Goal: Check status: Check status

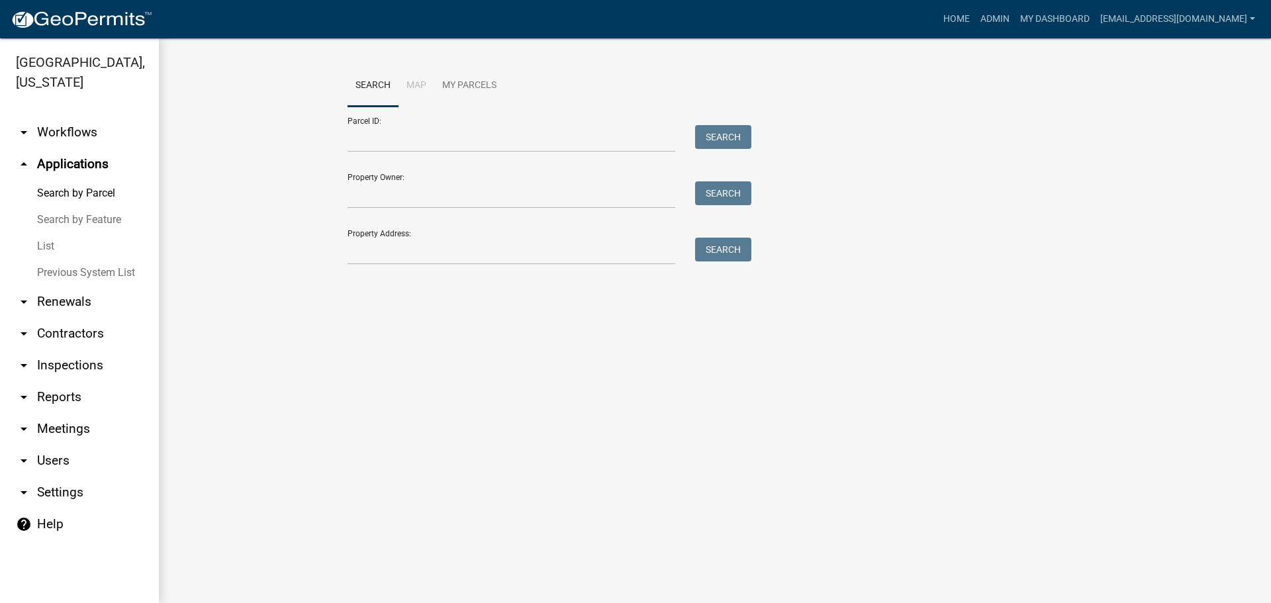
click at [452, 266] on div "Search Map My Parcels Parcel ID: Search Property Owner: Search Property Address…" at bounding box center [715, 171] width 755 height 212
click at [454, 256] on input "Property Address:" at bounding box center [512, 251] width 328 height 27
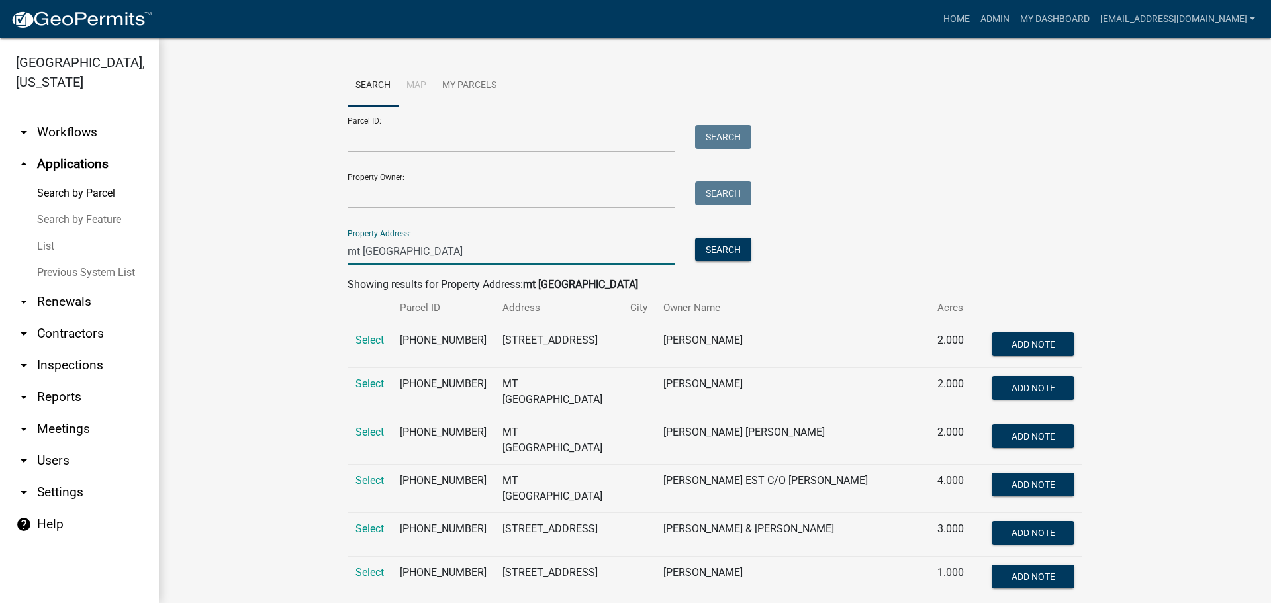
type input "mt lebanon"
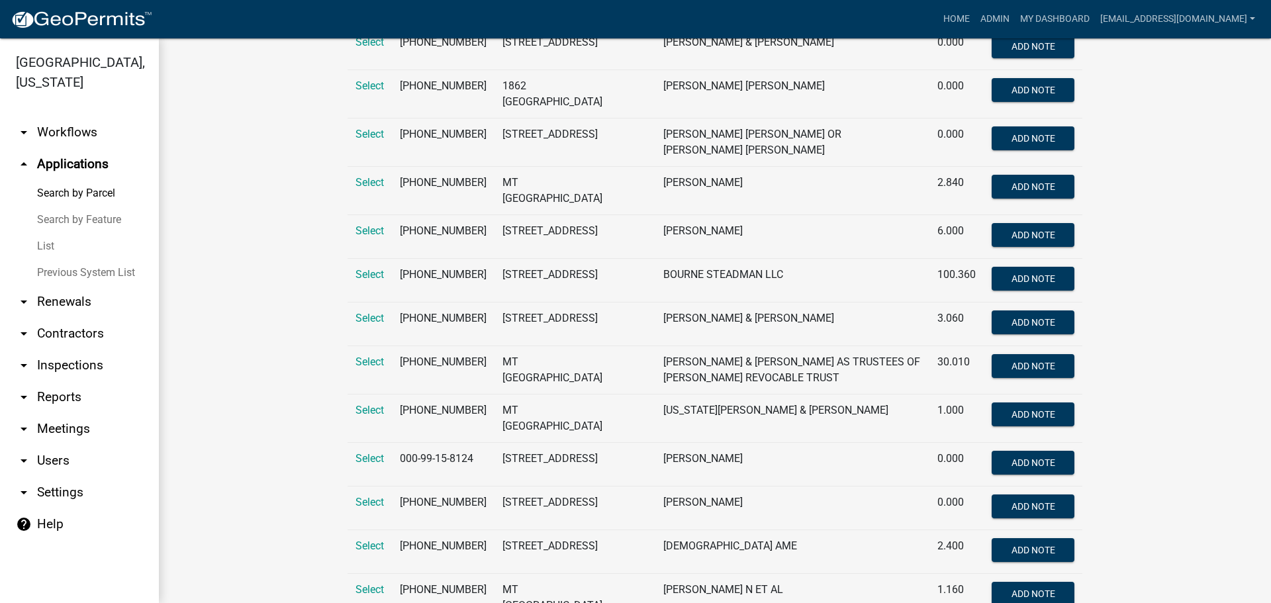
scroll to position [993, 0]
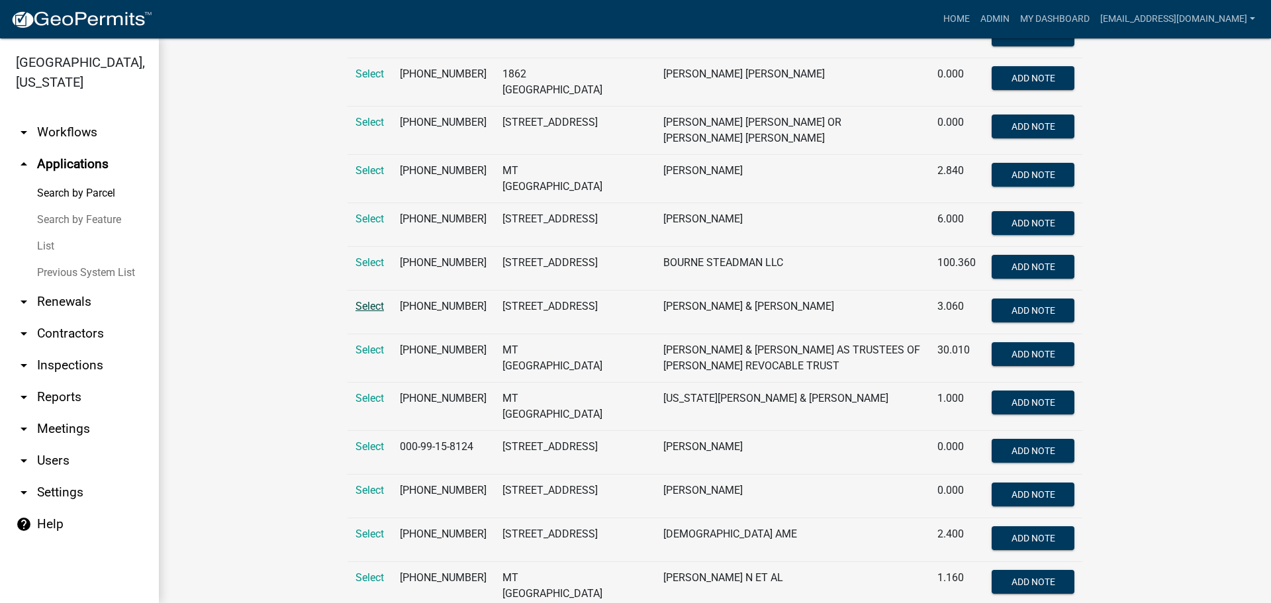
click at [363, 313] on span "Select" at bounding box center [370, 306] width 28 height 13
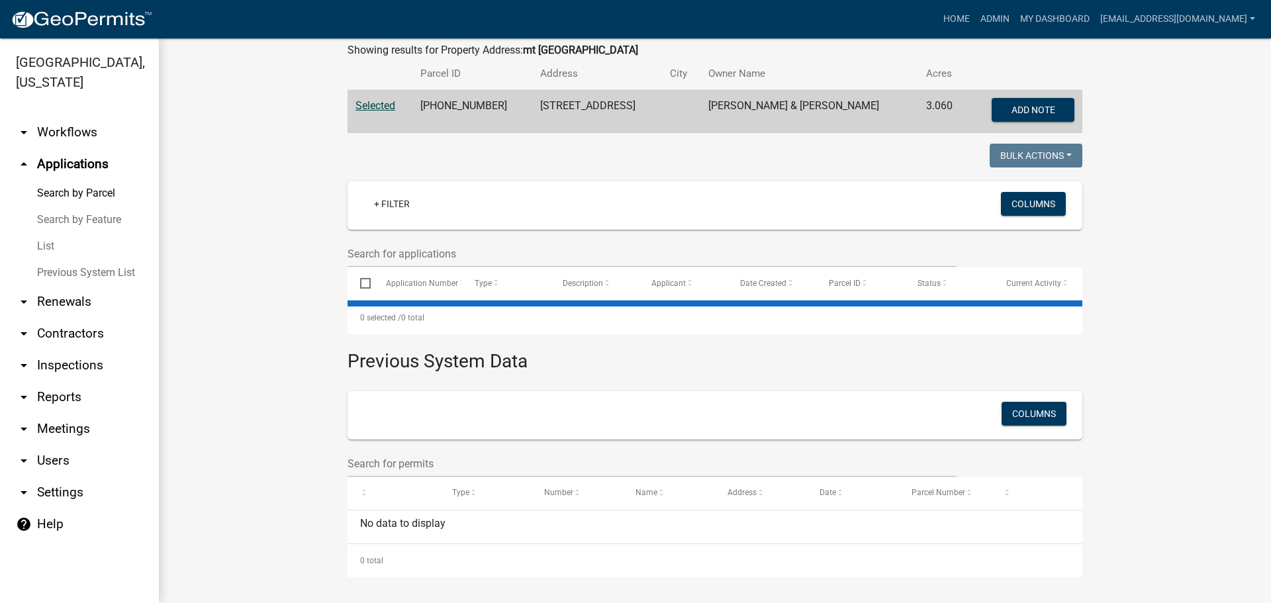
scroll to position [11, 0]
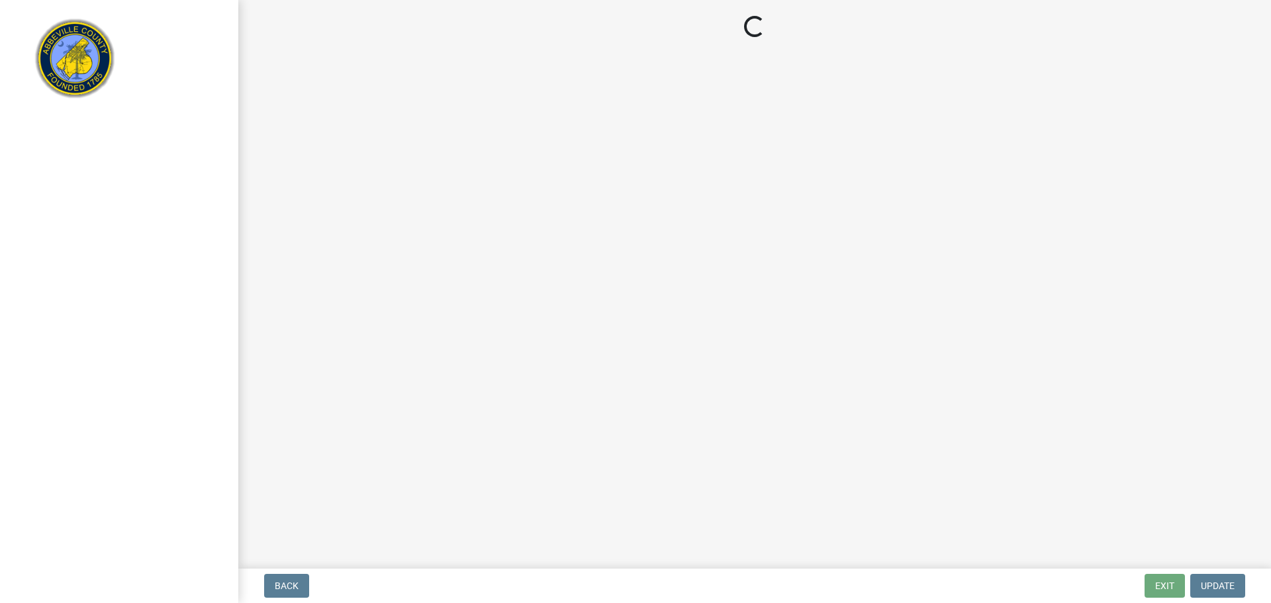
select select "3: 3"
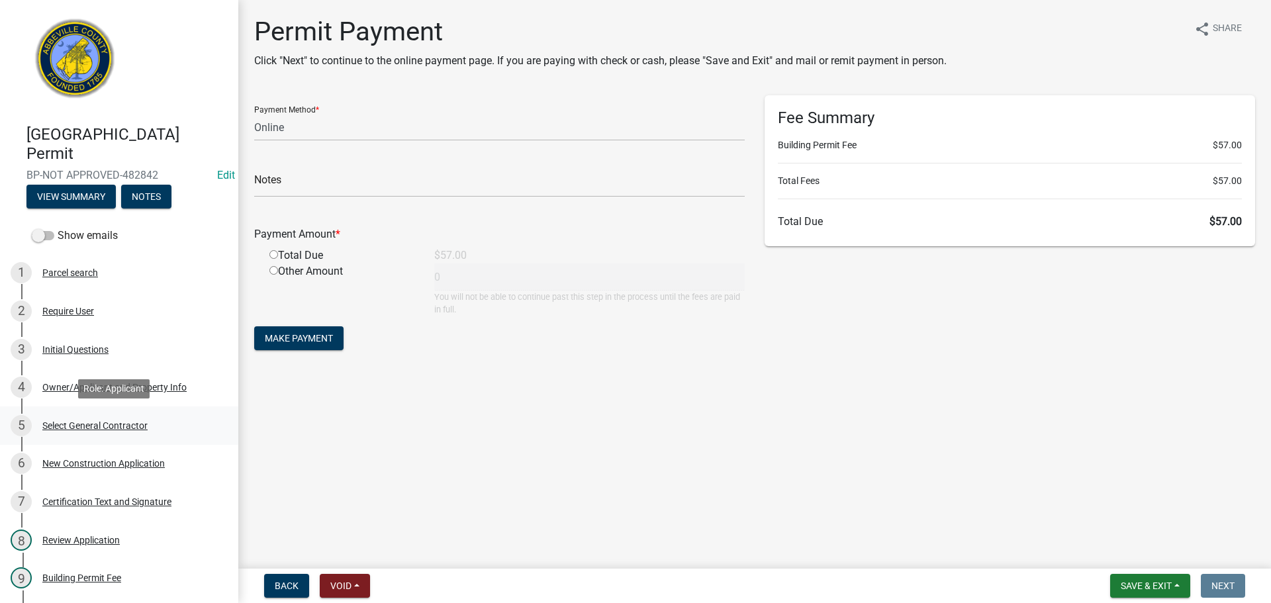
click at [134, 422] on div "Select General Contractor" at bounding box center [94, 425] width 105 height 9
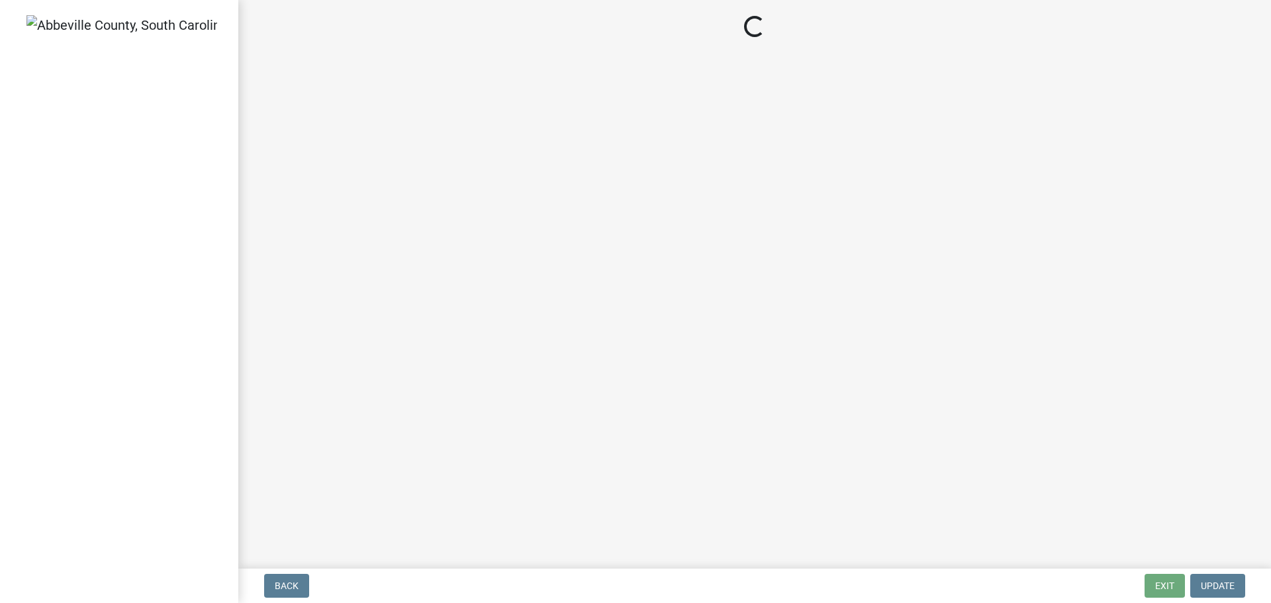
select select "3: 3"
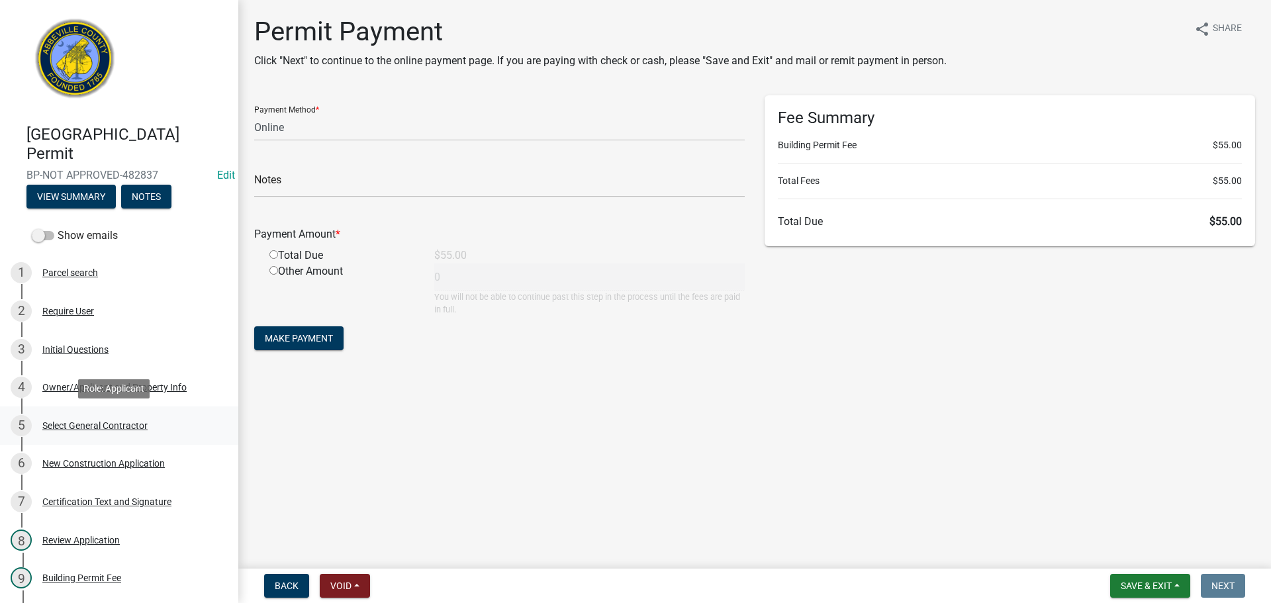
click at [124, 421] on div "Select General Contractor" at bounding box center [94, 425] width 105 height 9
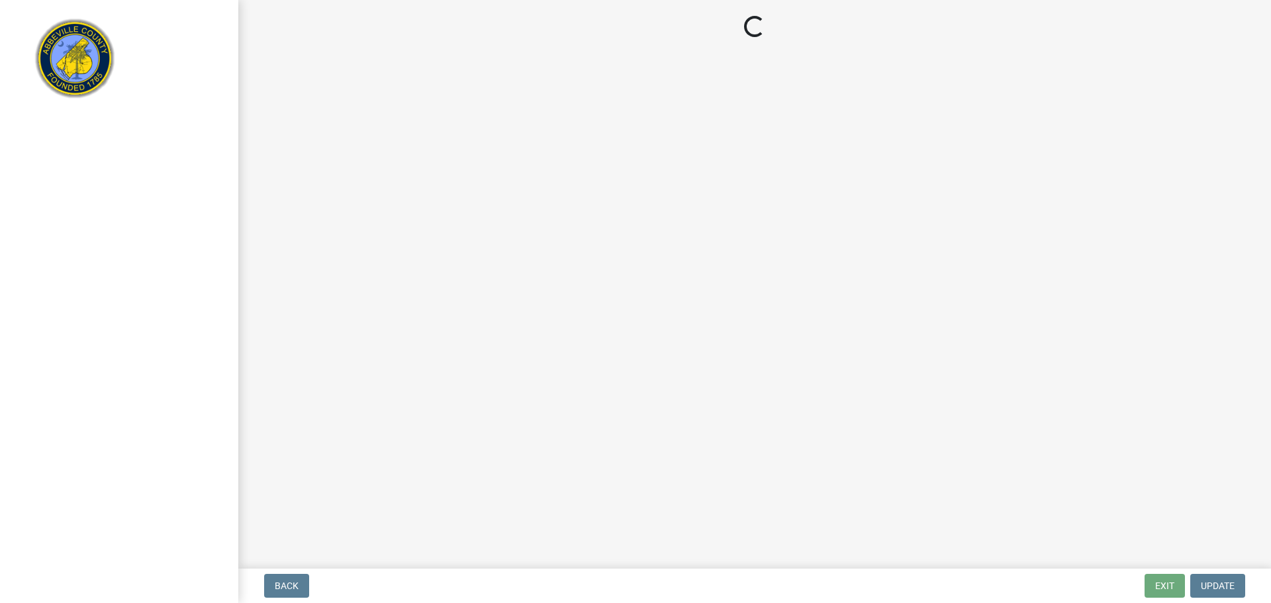
select select "3: 3"
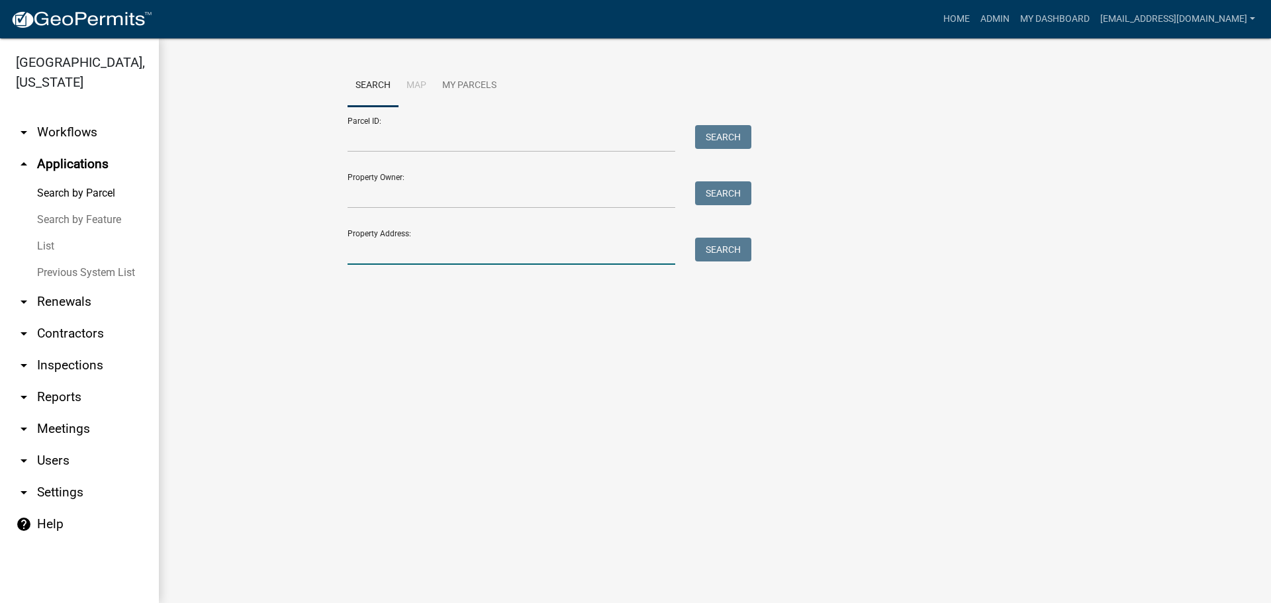
click at [451, 256] on input "Property Address:" at bounding box center [512, 251] width 328 height 27
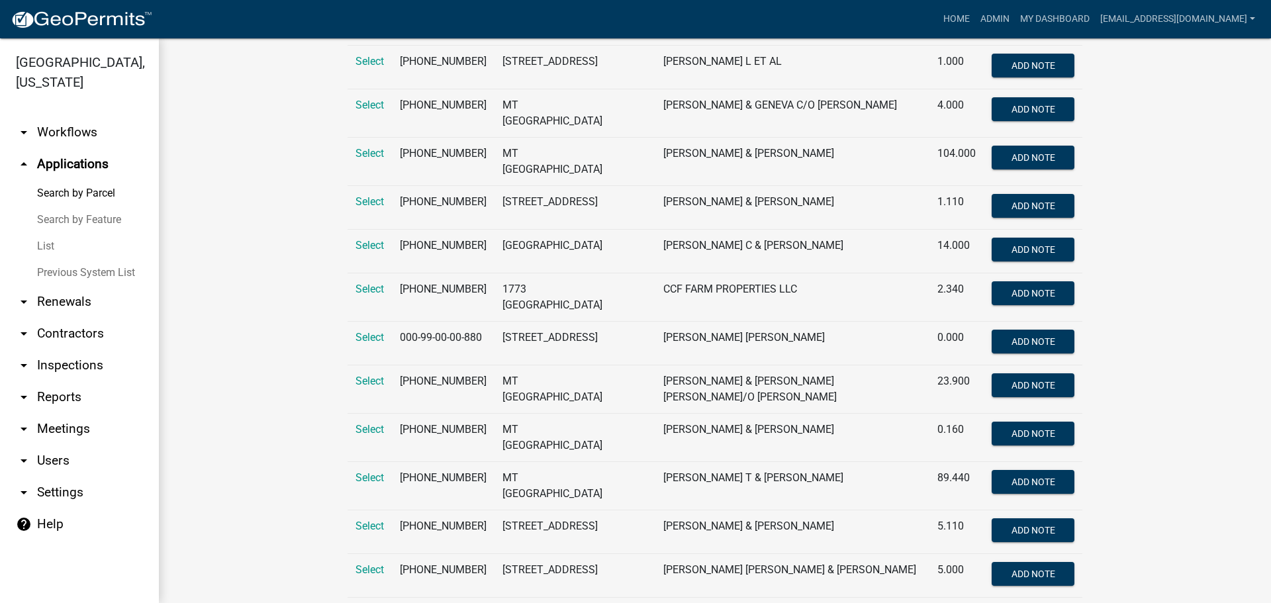
scroll to position [1721, 0]
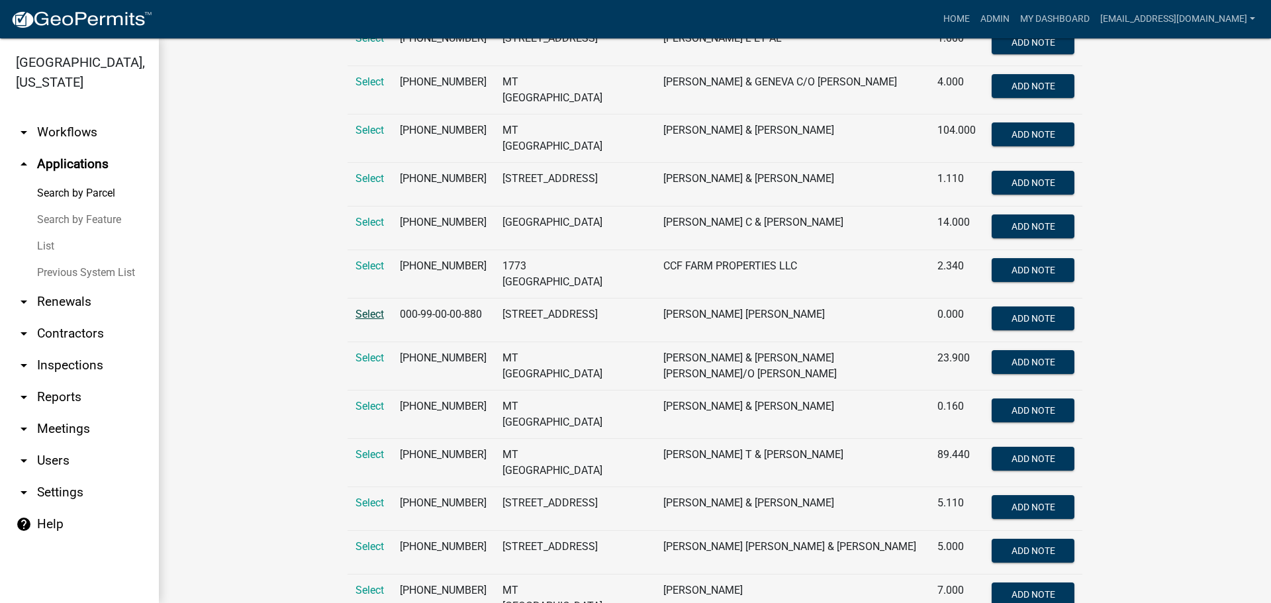
type input "mt lebanon"
click at [360, 320] on span "Select" at bounding box center [370, 314] width 28 height 13
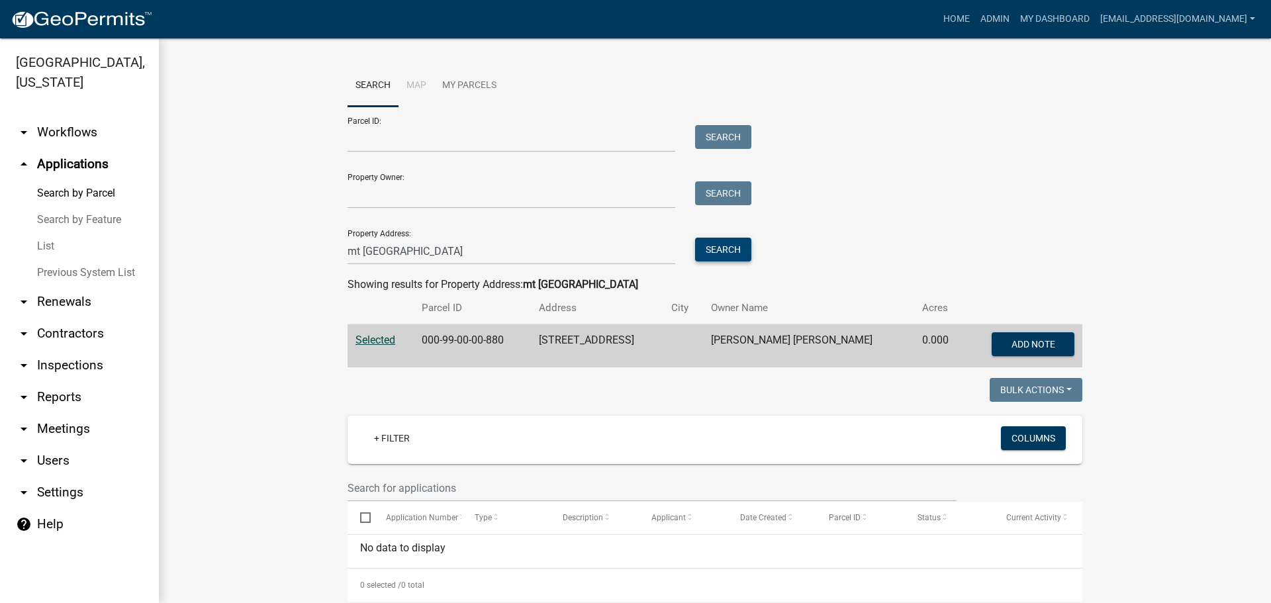
click at [720, 245] on button "Search" at bounding box center [723, 250] width 56 height 24
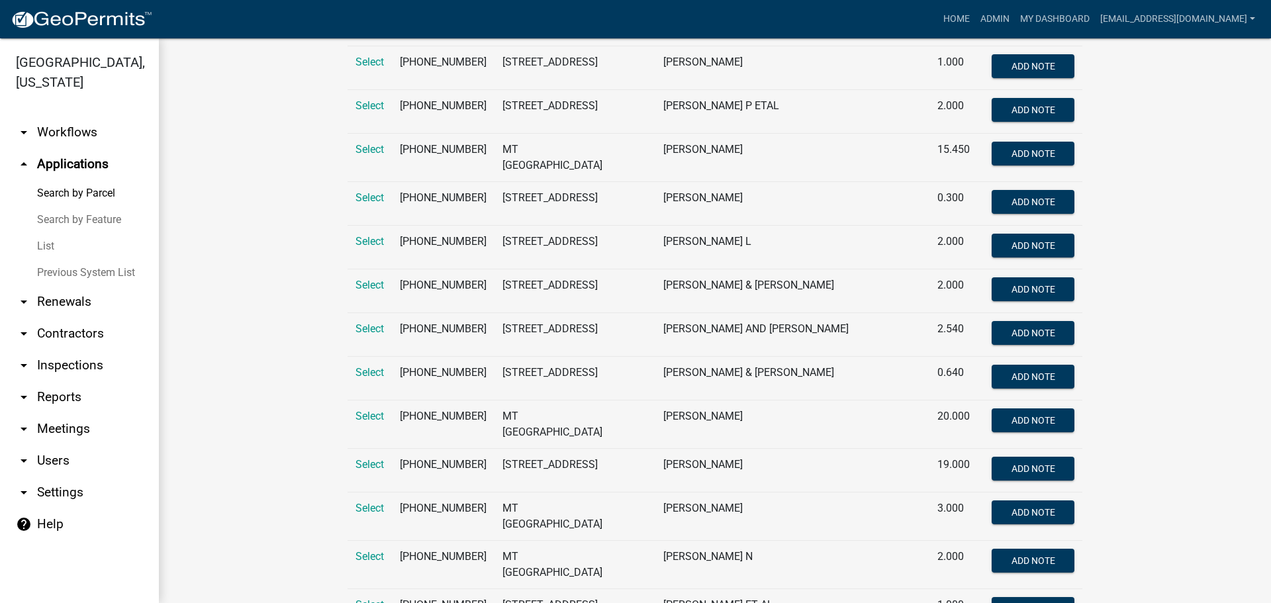
scroll to position [2781, 0]
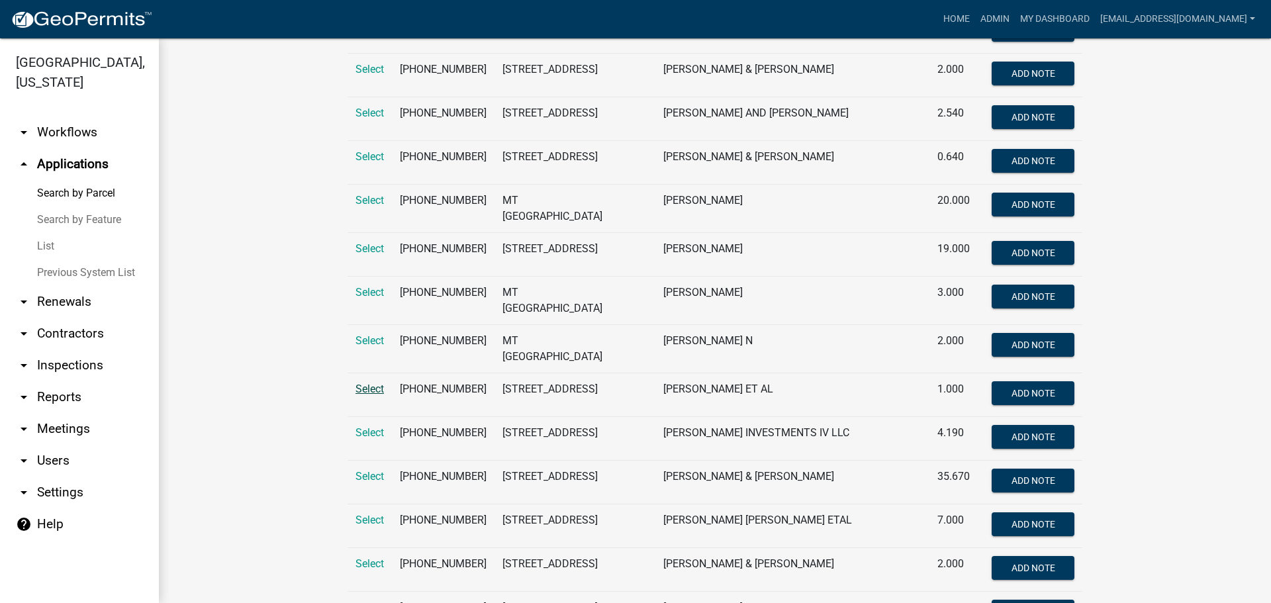
click at [362, 395] on span "Select" at bounding box center [370, 389] width 28 height 13
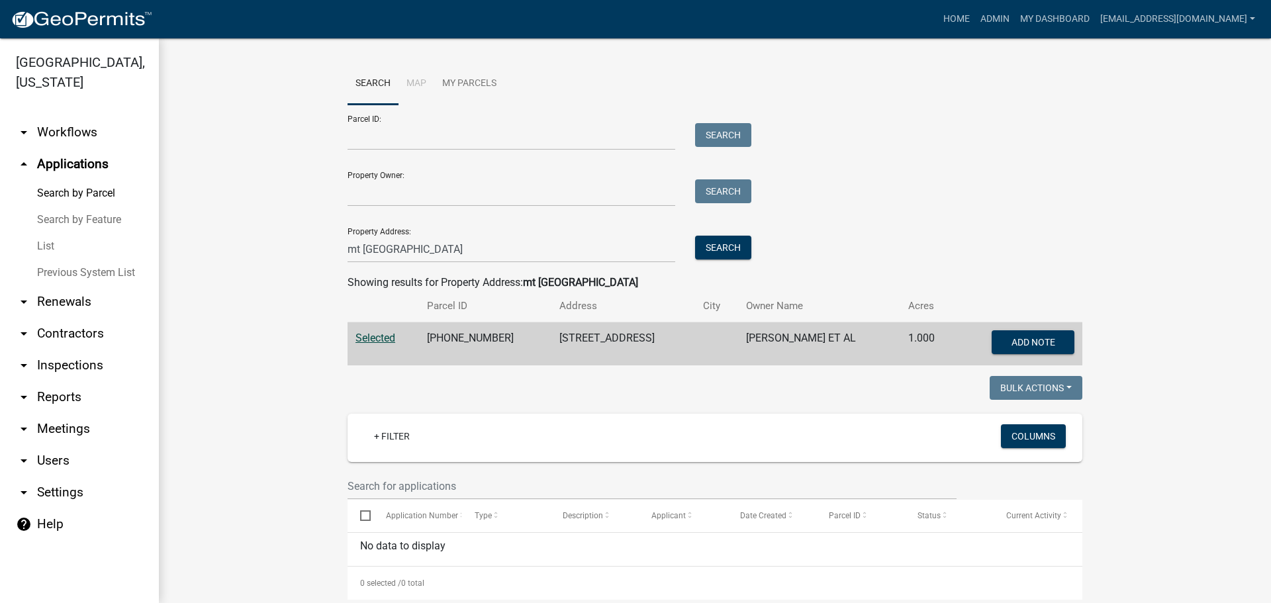
scroll to position [0, 0]
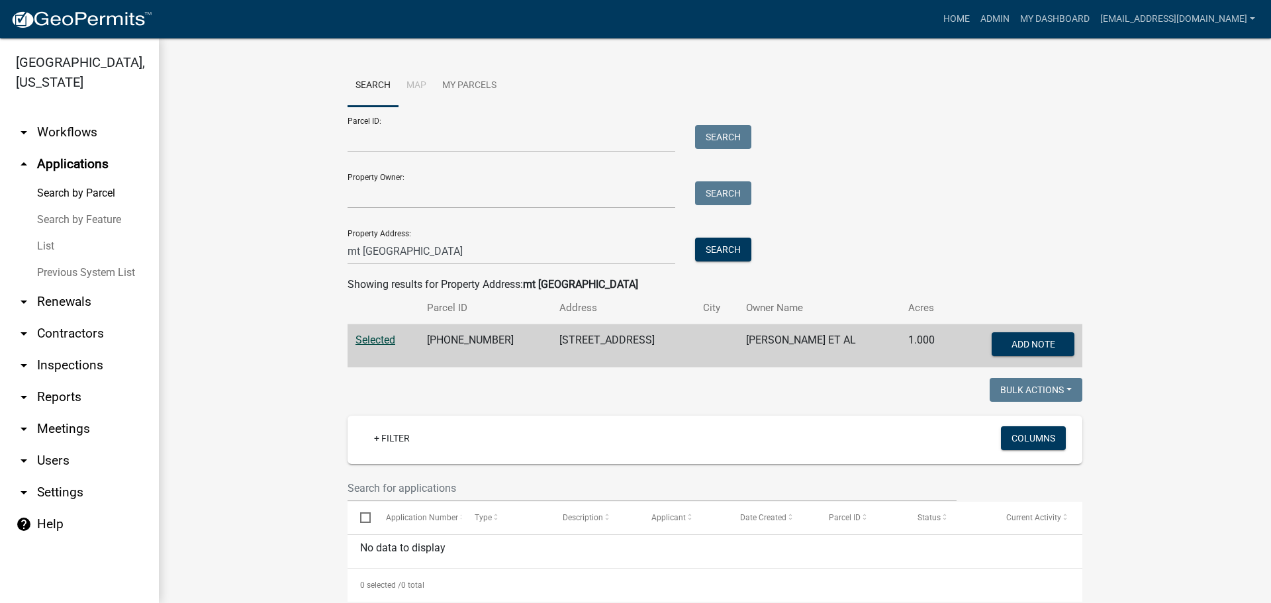
click at [53, 242] on link "List" at bounding box center [79, 246] width 159 height 26
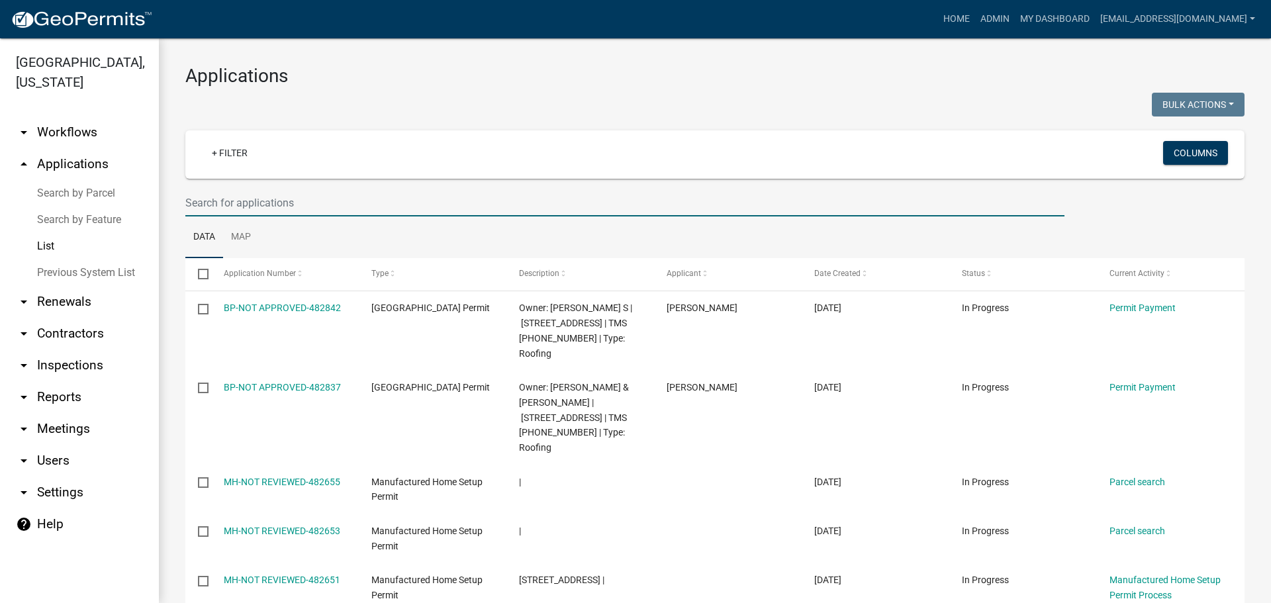
click at [338, 199] on input "text" at bounding box center [624, 202] width 879 height 27
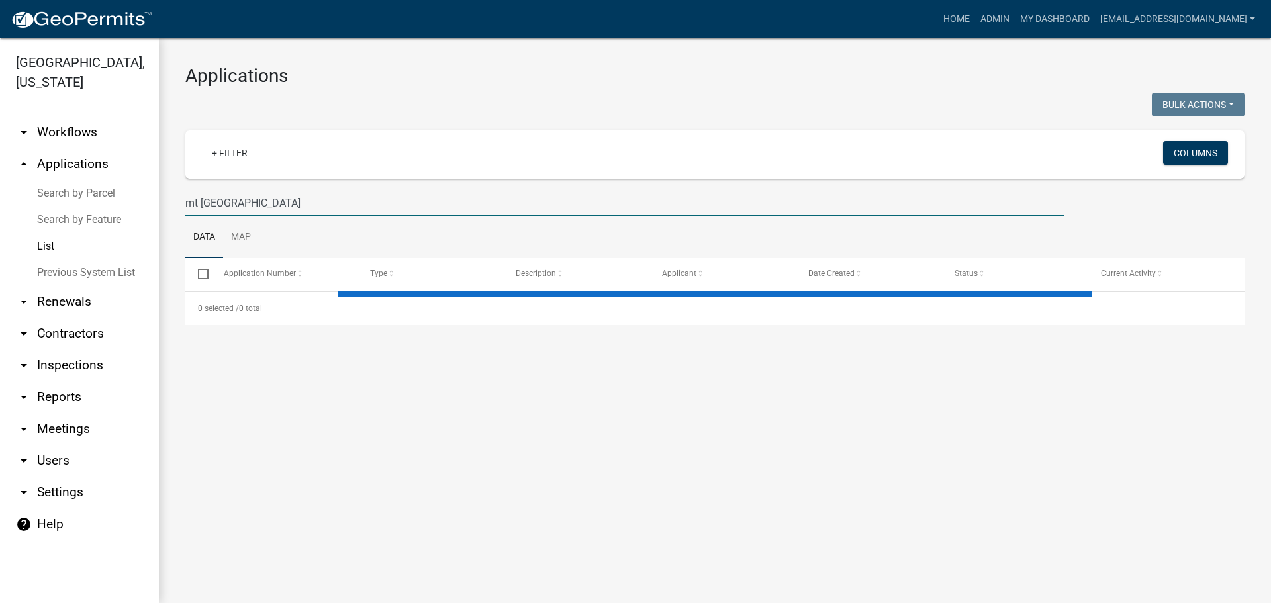
type input "mt lebanon"
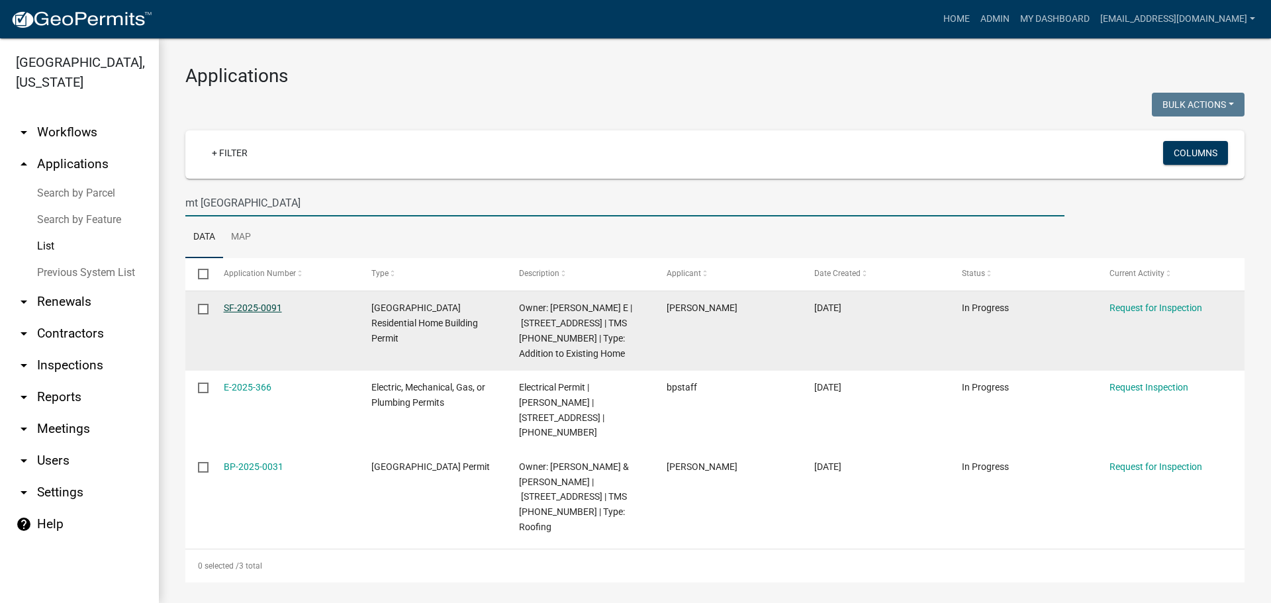
click at [255, 306] on link "SF-2025-0091" at bounding box center [253, 308] width 58 height 11
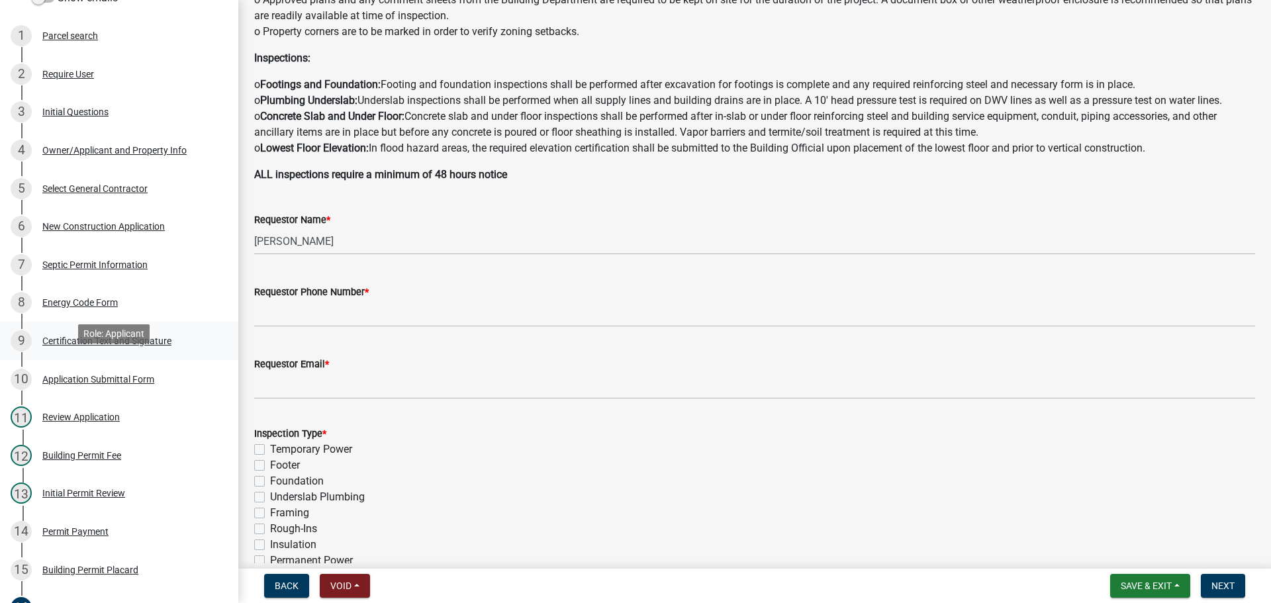
scroll to position [265, 0]
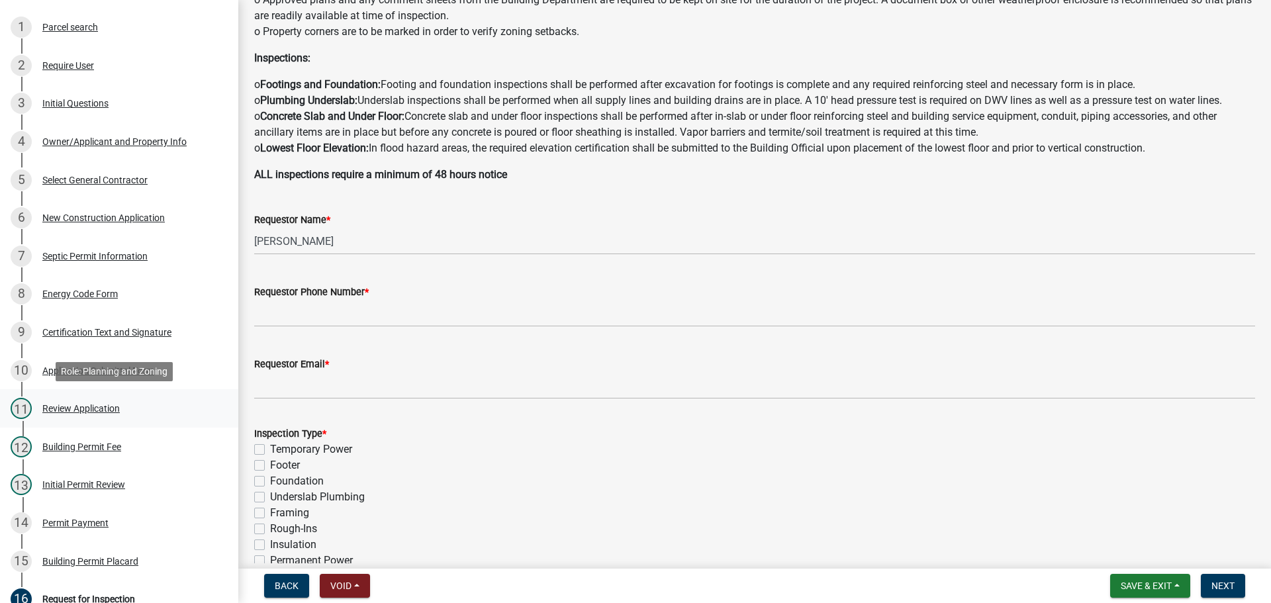
click at [102, 404] on div "Review Application" at bounding box center [80, 408] width 77 height 9
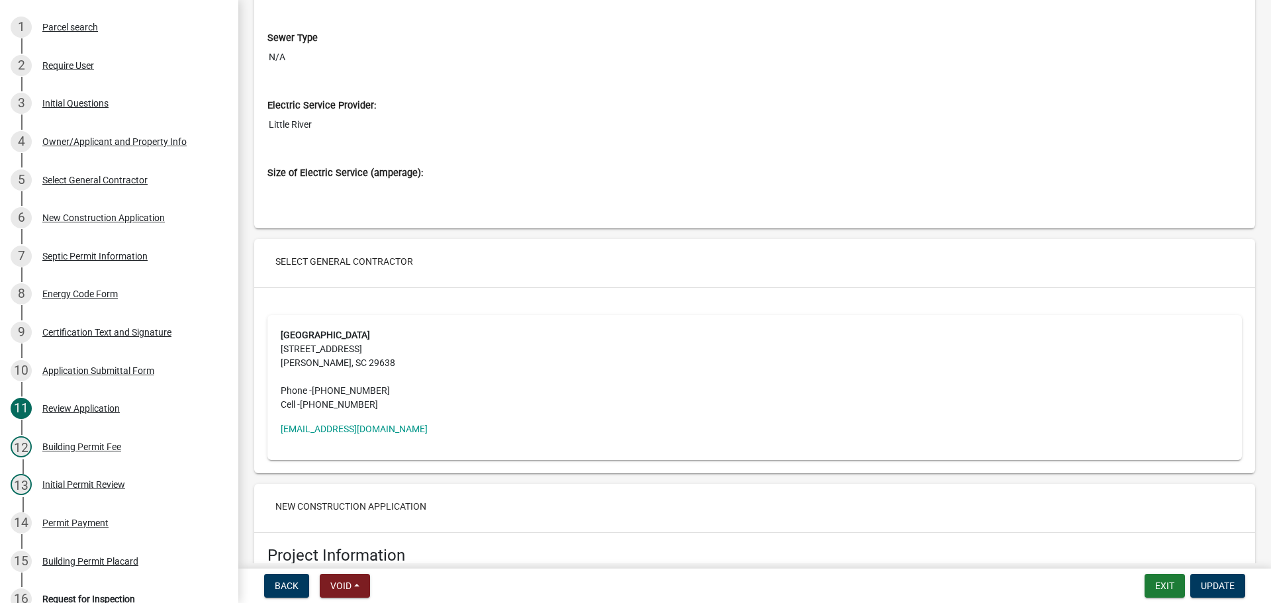
scroll to position [2251, 0]
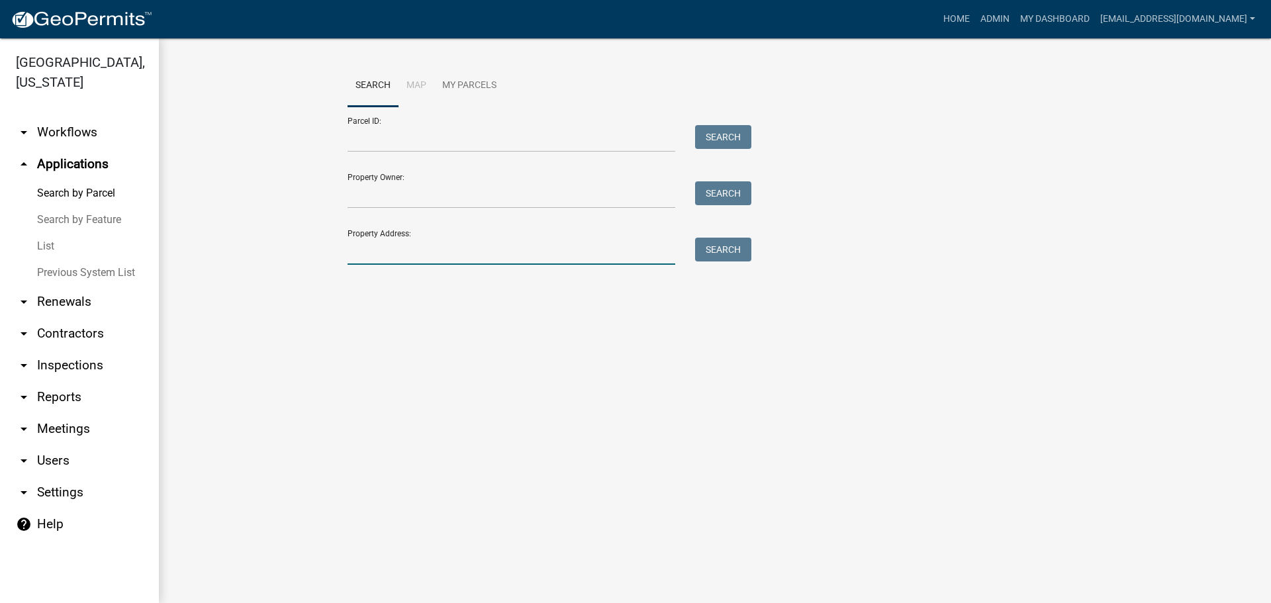
click at [382, 245] on input "Property Address:" at bounding box center [512, 251] width 328 height 27
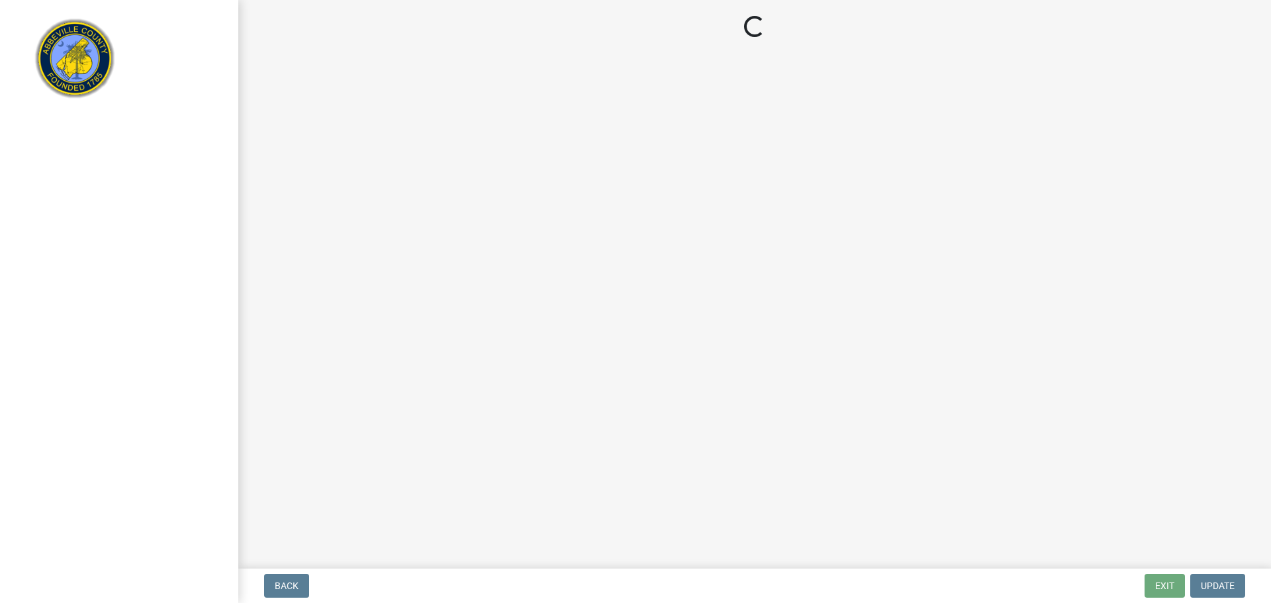
select select "3: 3"
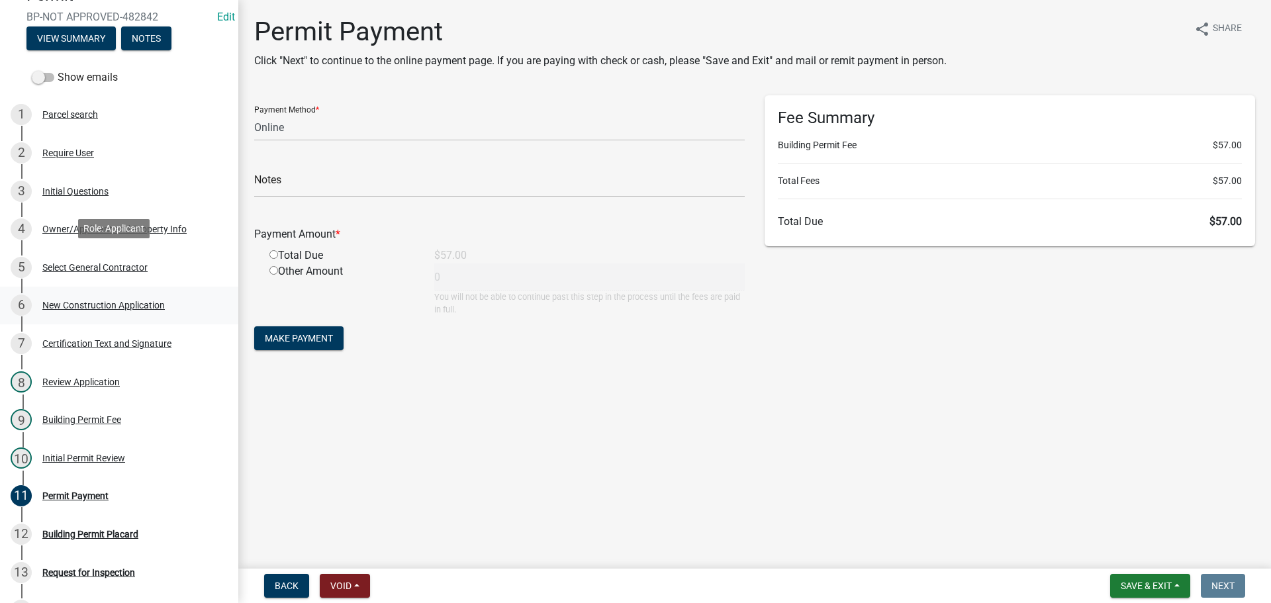
scroll to position [199, 0]
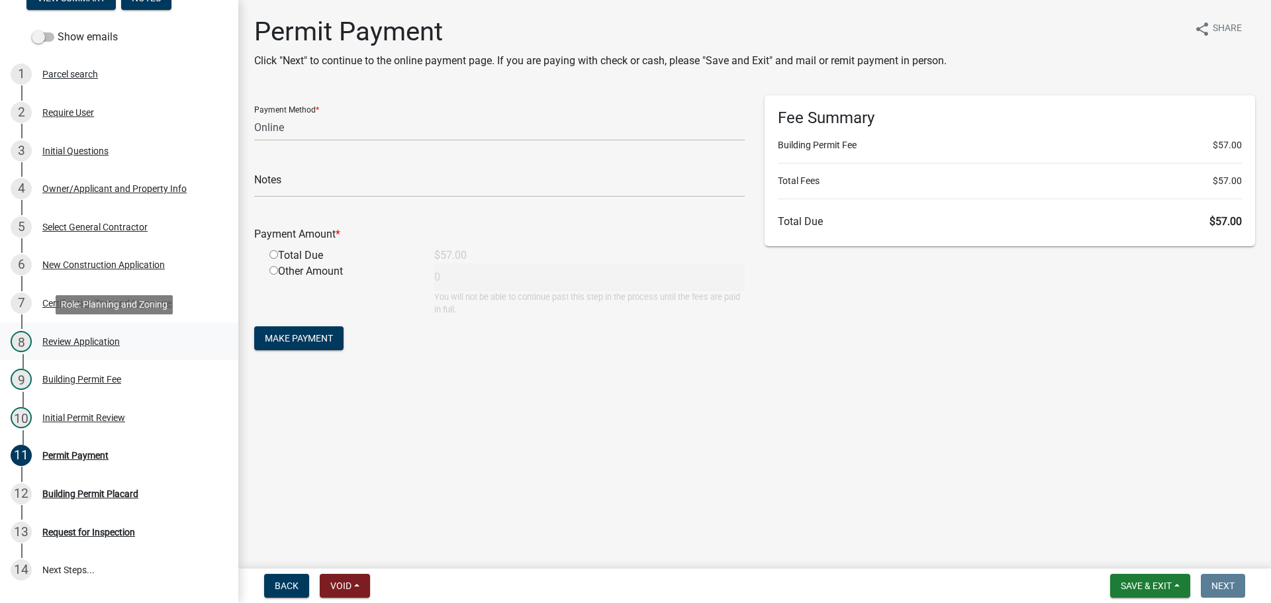
click at [91, 338] on div "Review Application" at bounding box center [80, 341] width 77 height 9
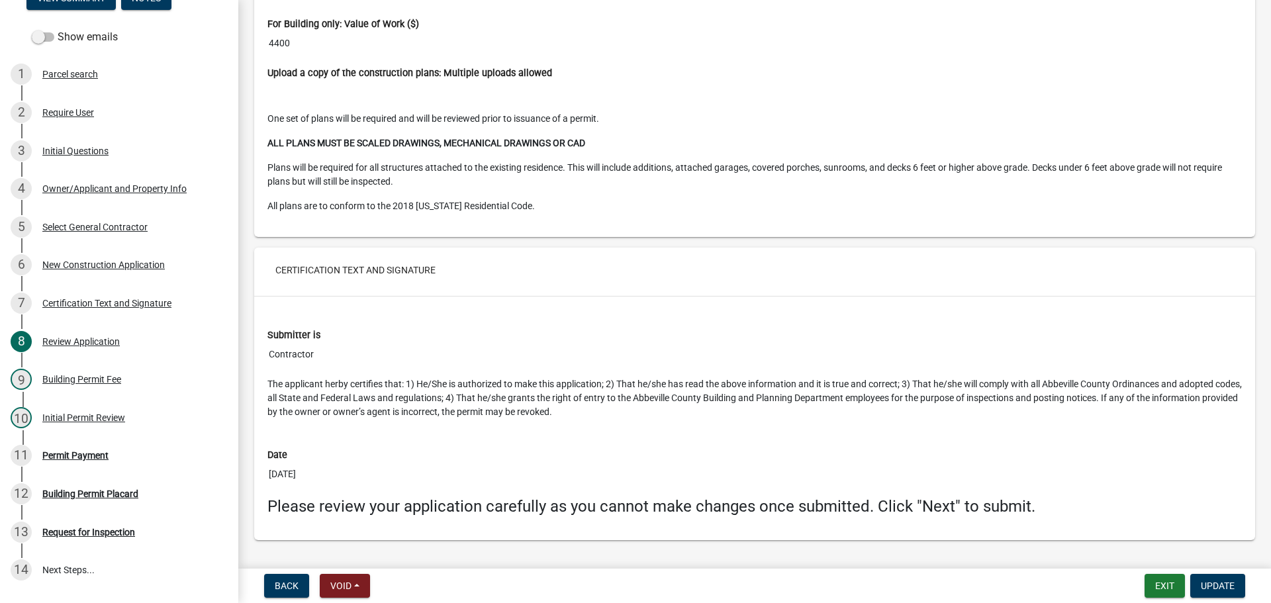
scroll to position [2666, 0]
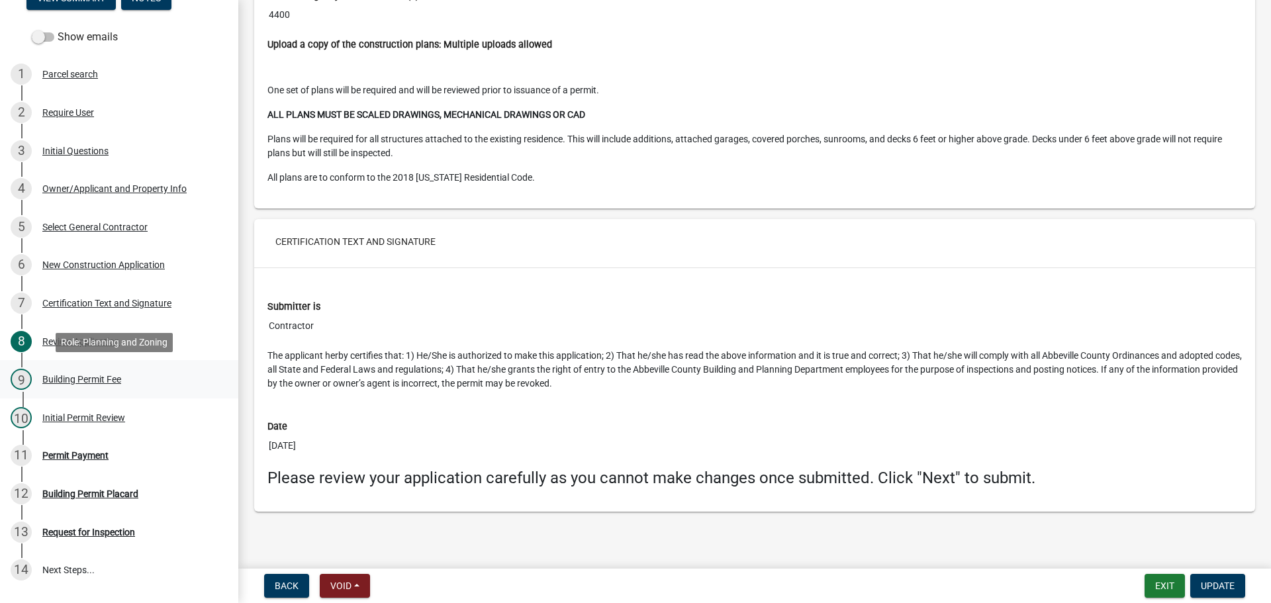
click at [60, 378] on div "Building Permit Fee" at bounding box center [81, 379] width 79 height 9
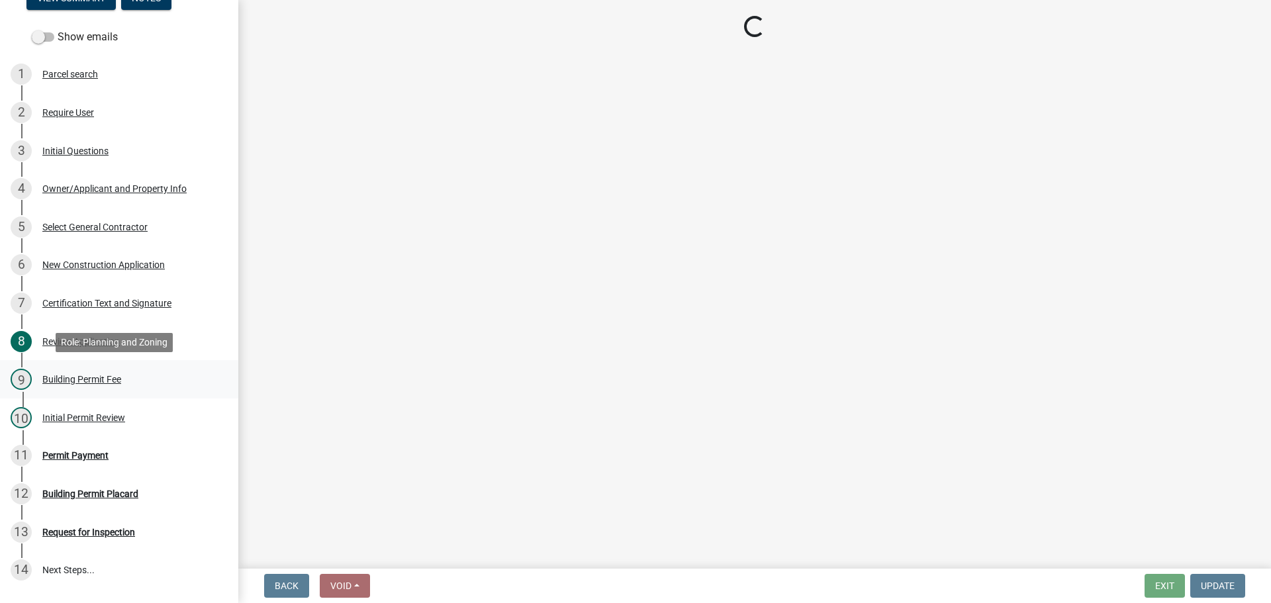
scroll to position [0, 0]
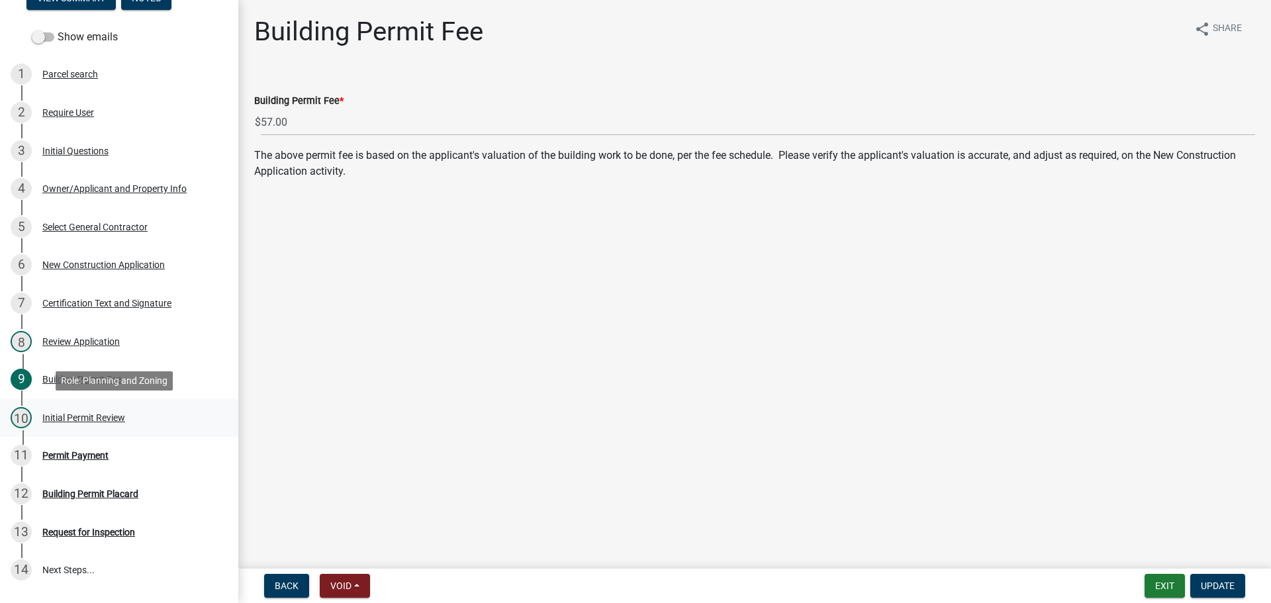
click at [100, 413] on div "Initial Permit Review" at bounding box center [83, 417] width 83 height 9
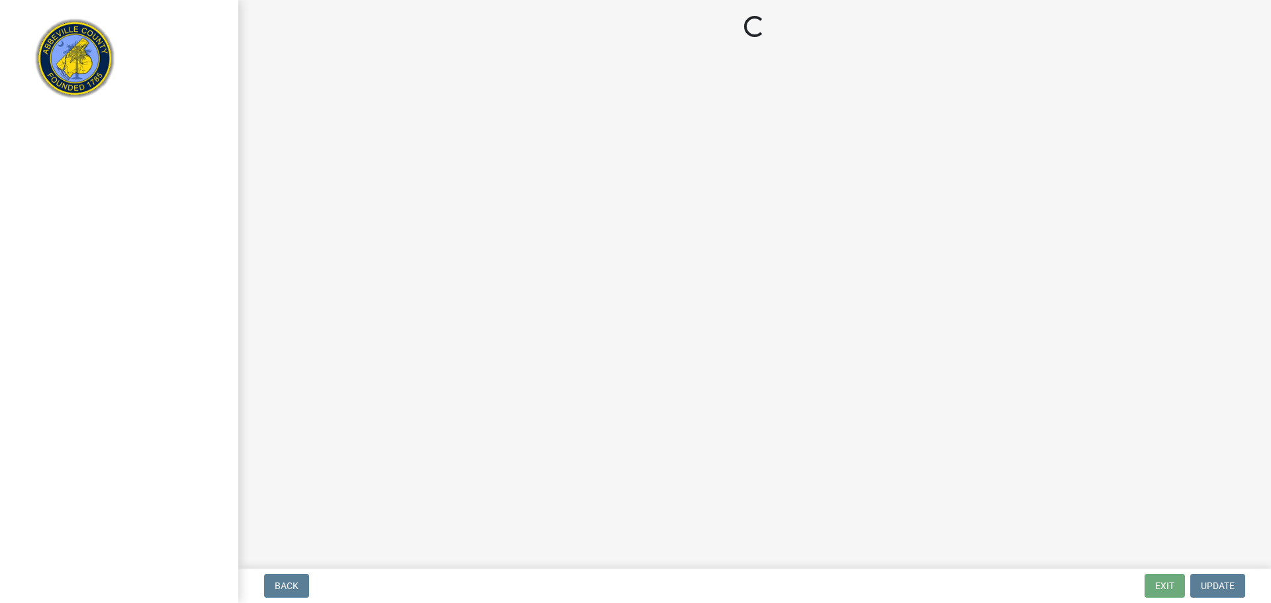
select select "3: 3"
